Goal: Transaction & Acquisition: Purchase product/service

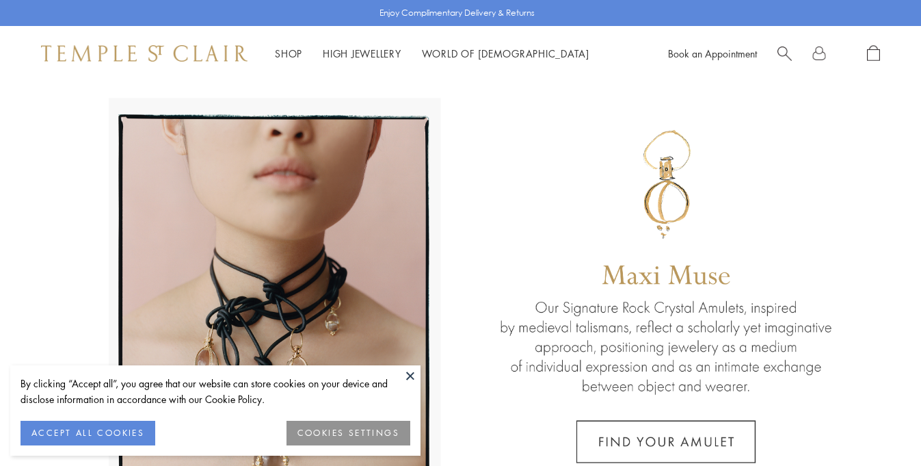
click at [409, 373] on button at bounding box center [410, 375] width 21 height 21
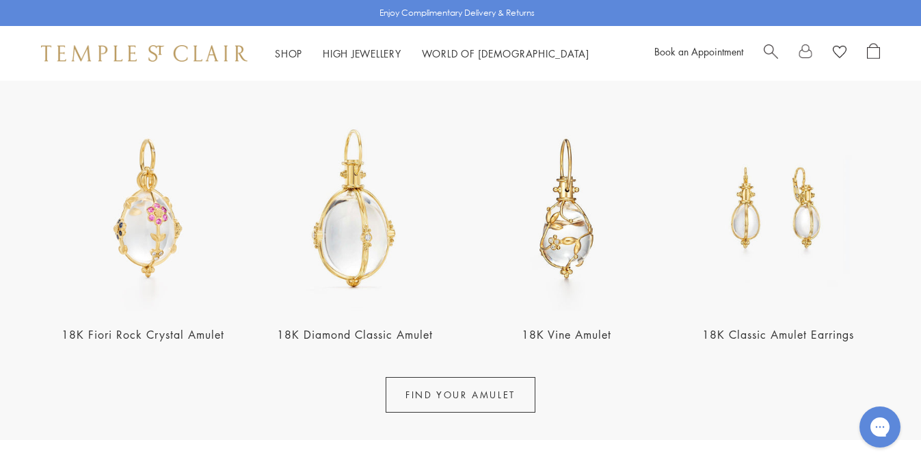
scroll to position [473, 0]
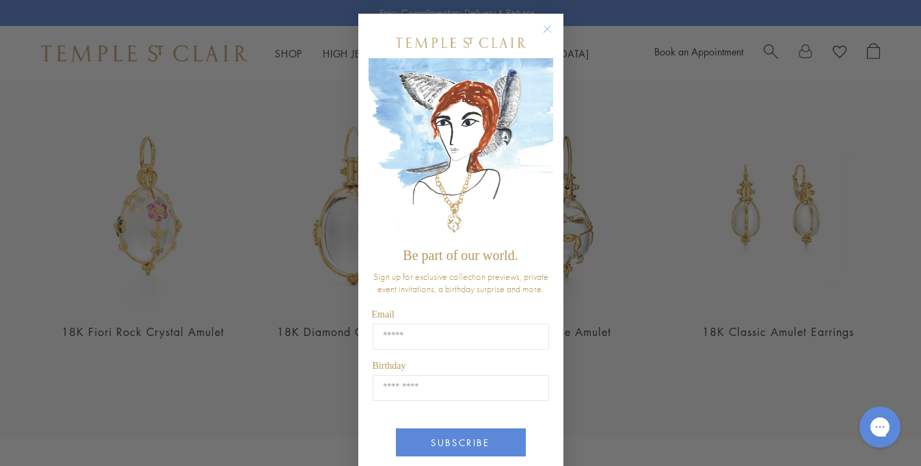
click at [548, 29] on circle "Close dialog" at bounding box center [547, 29] width 16 height 16
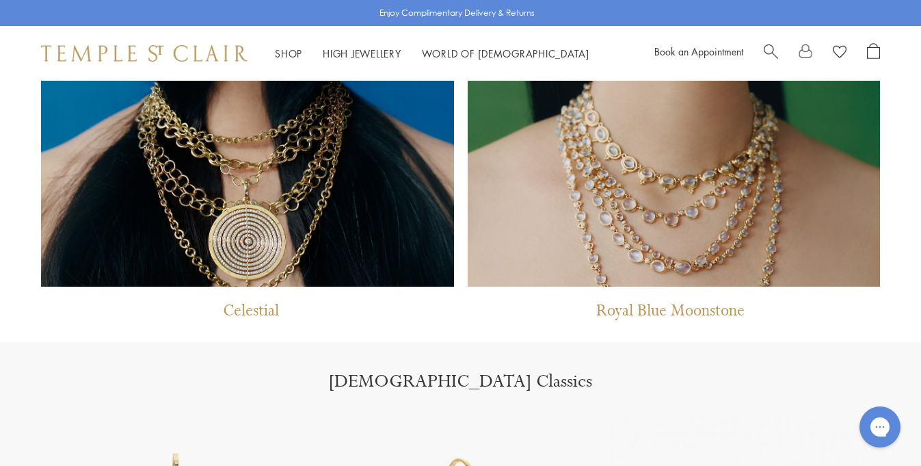
scroll to position [942, 0]
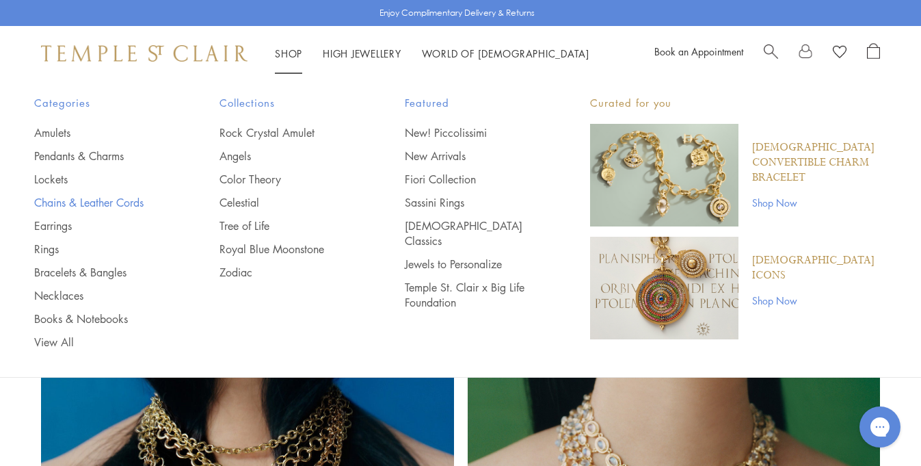
click at [91, 203] on link "Chains & Leather Cords" at bounding box center [99, 202] width 131 height 15
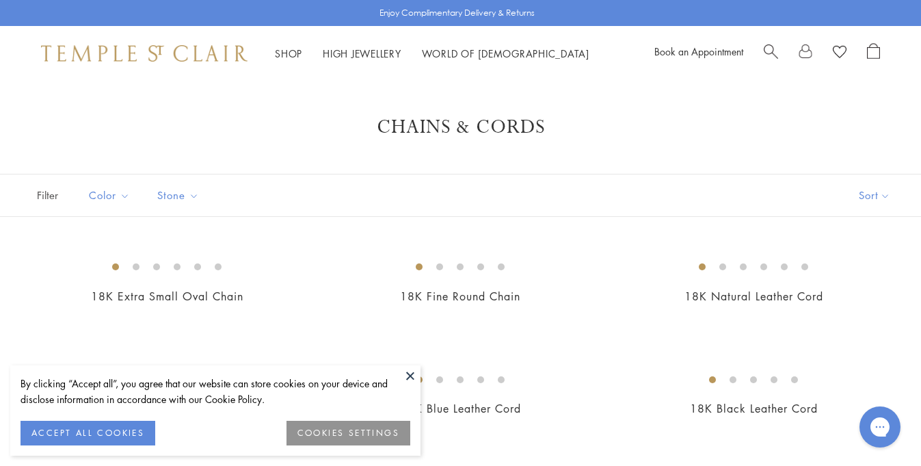
click at [408, 371] on button at bounding box center [410, 375] width 21 height 21
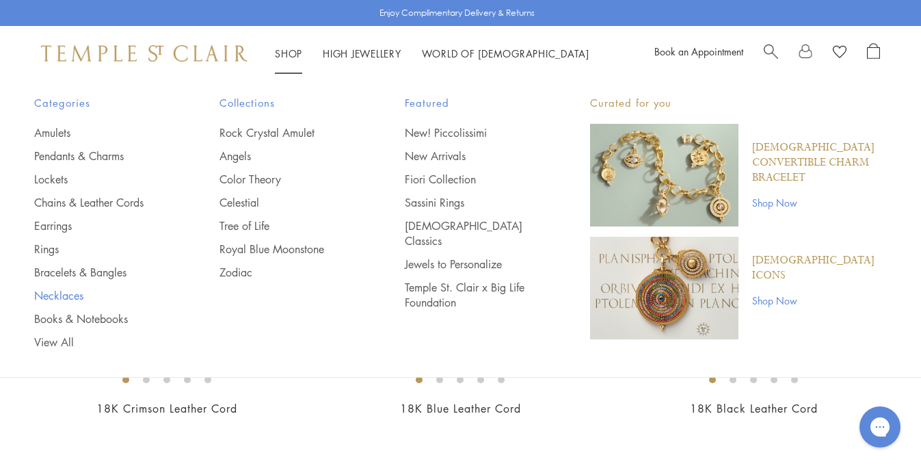
click at [67, 294] on link "Necklaces" at bounding box center [99, 295] width 131 height 15
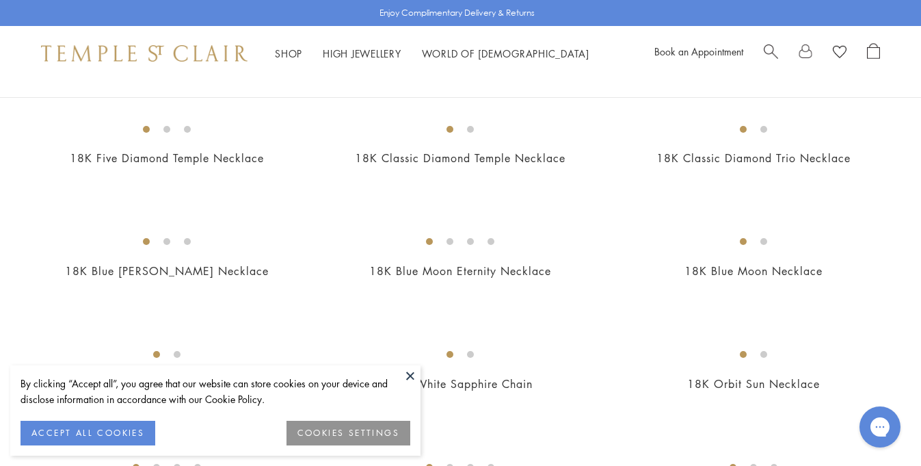
scroll to position [587, 0]
click at [0, 0] on img at bounding box center [0, 0] width 0 height 0
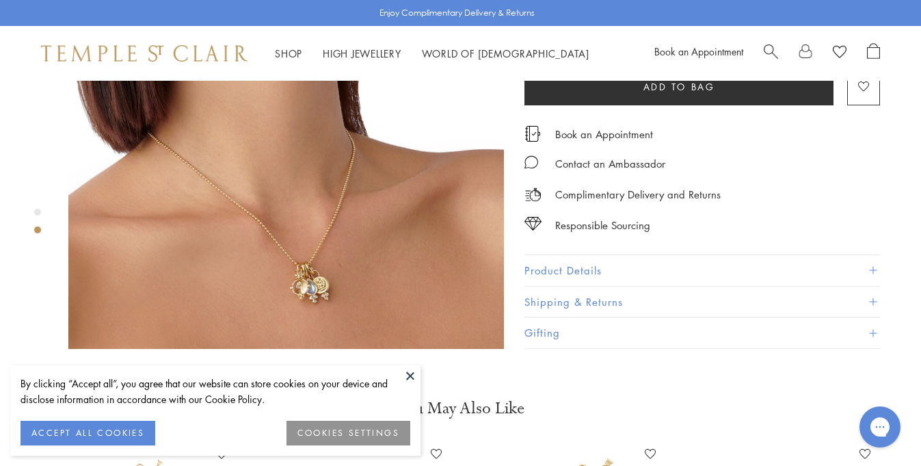
scroll to position [640, 0]
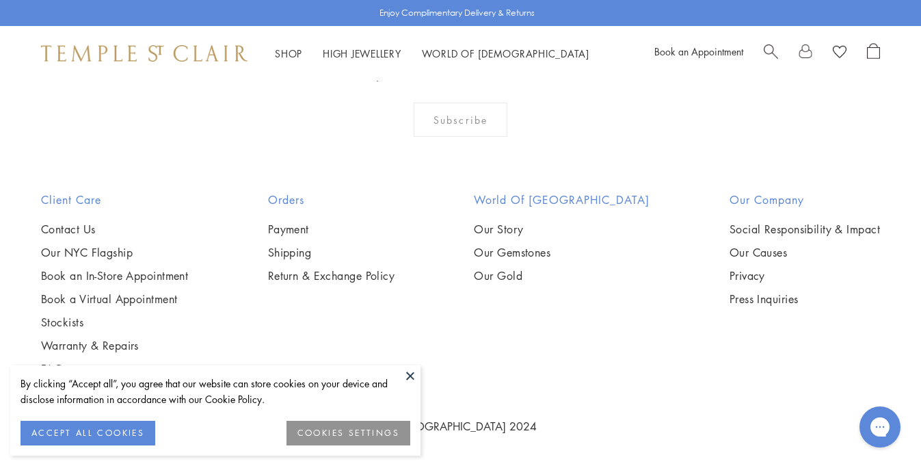
scroll to position [5534, 0]
click at [0, 0] on img at bounding box center [0, 0] width 0 height 0
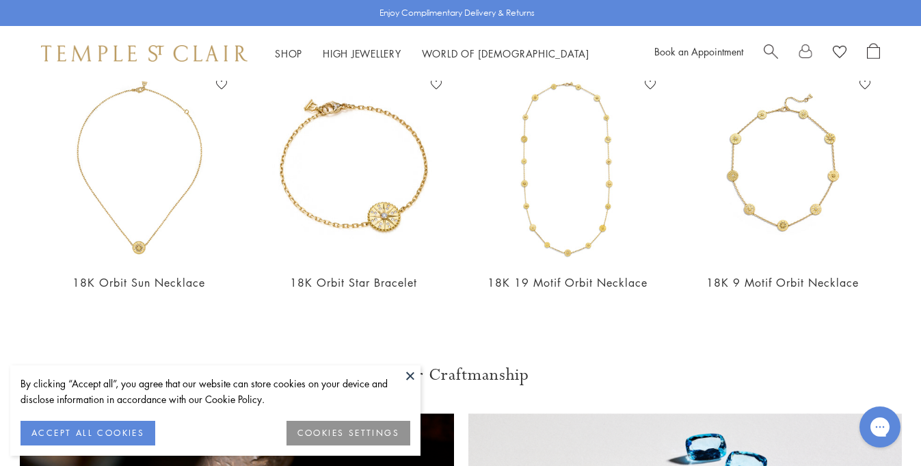
scroll to position [1451, 0]
